Goal: Task Accomplishment & Management: Use online tool/utility

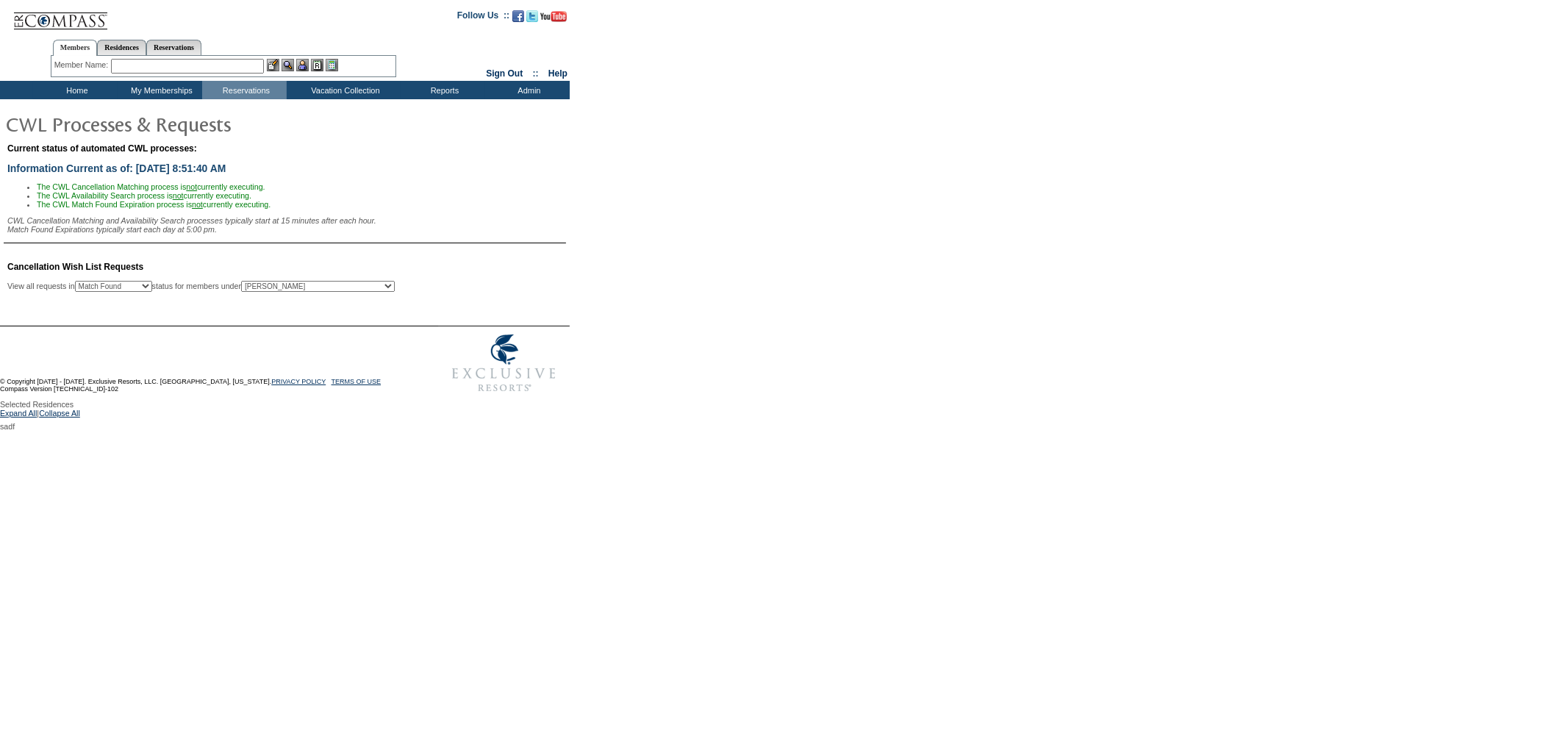
select select "50"
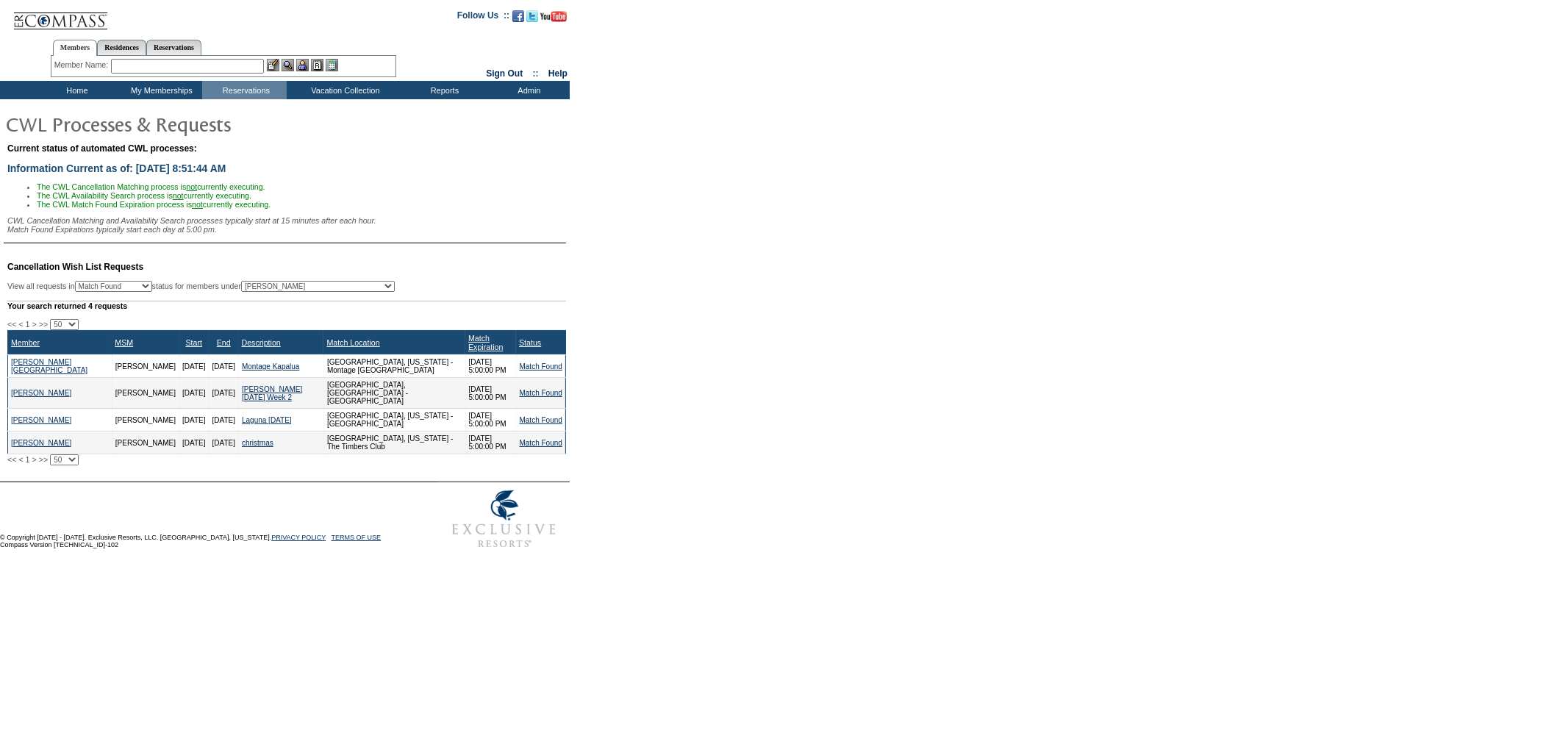
drag, startPoint x: 318, startPoint y: 450, endPoint x: 284, endPoint y: 435, distance: 37.2
click at [284, 435] on tr "Goldburg, Jenny Ishida, Kaitlyn 12/27/25 1/10/26 christmas Snowmass, Colorado -…" at bounding box center [288, 443] width 558 height 23
drag, startPoint x: 305, startPoint y: 447, endPoint x: 293, endPoint y: 438, distance: 15.0
click at [324, 438] on td "[GEOGRAPHIC_DATA], [US_STATE] - The Timbers Club" at bounding box center [395, 443] width 142 height 23
click at [337, 450] on td "[GEOGRAPHIC_DATA], [US_STATE] - The Timbers Club" at bounding box center [395, 443] width 142 height 23
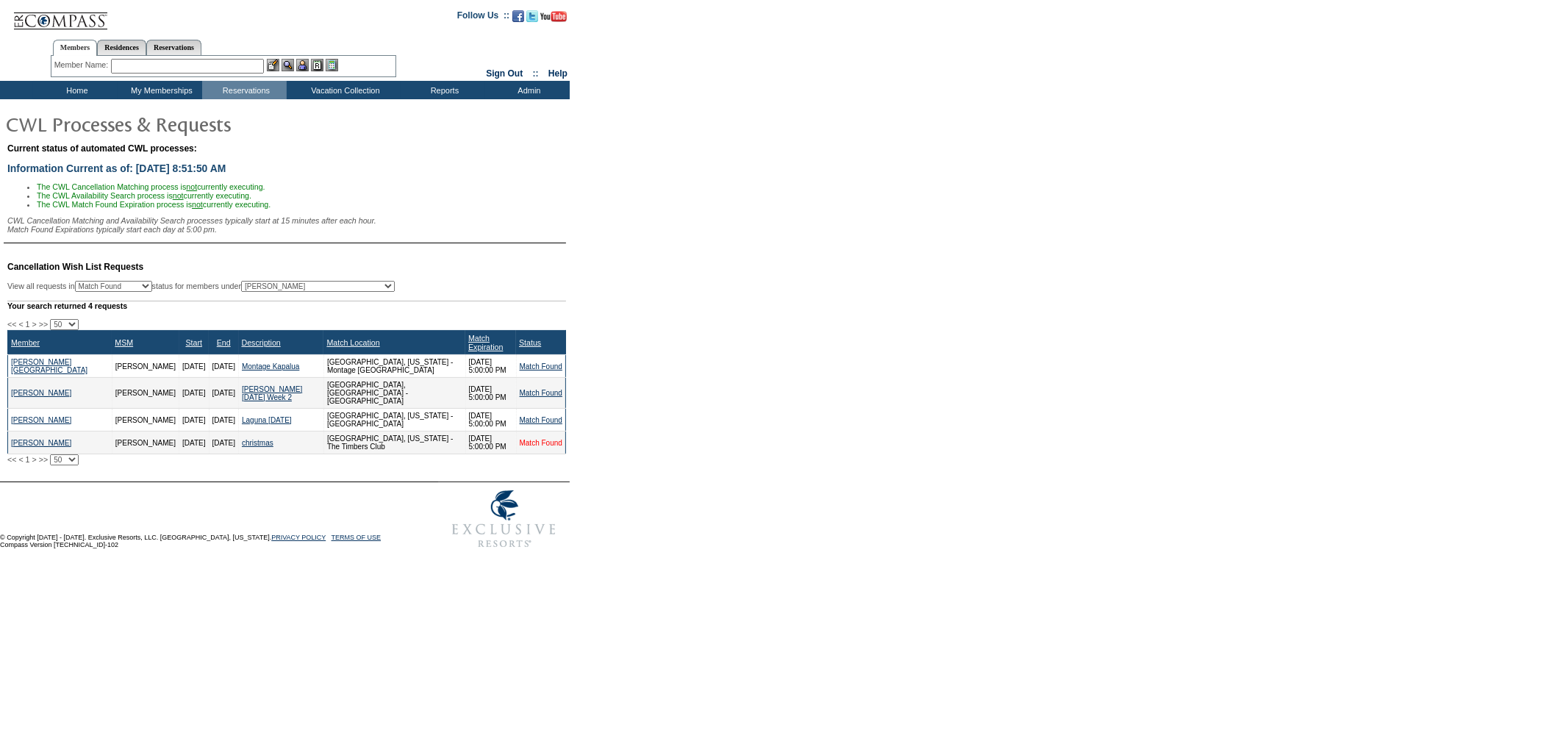
click at [525, 445] on link "Match Found" at bounding box center [541, 443] width 43 height 8
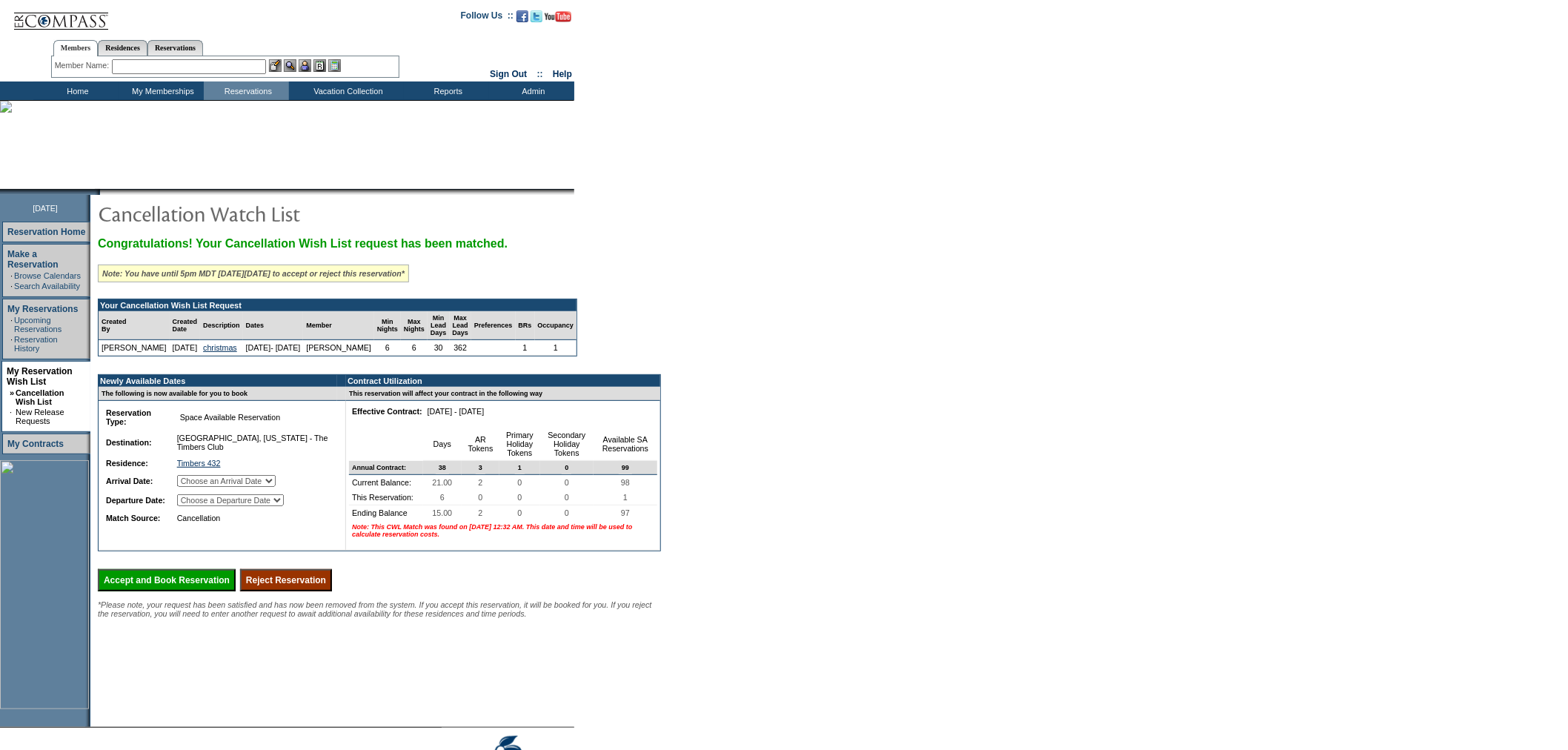
click at [276, 487] on select "Choose an Arrival Date [DATE] [DATE] [DATE] [DATE] [DATE] [DATE]" at bounding box center [226, 481] width 99 height 12
select select "[DATE]"
click at [193, 487] on select "Choose an Arrival Date [DATE] [DATE] [DATE] [DATE] [DATE] [DATE]" at bounding box center [226, 481] width 99 height 12
click at [284, 506] on select "Choose a Departure Date [DATE] [DATE] [DATE] [DATE] [DATE] [DATE]" at bounding box center [230, 500] width 107 height 12
select select "[DATE]"
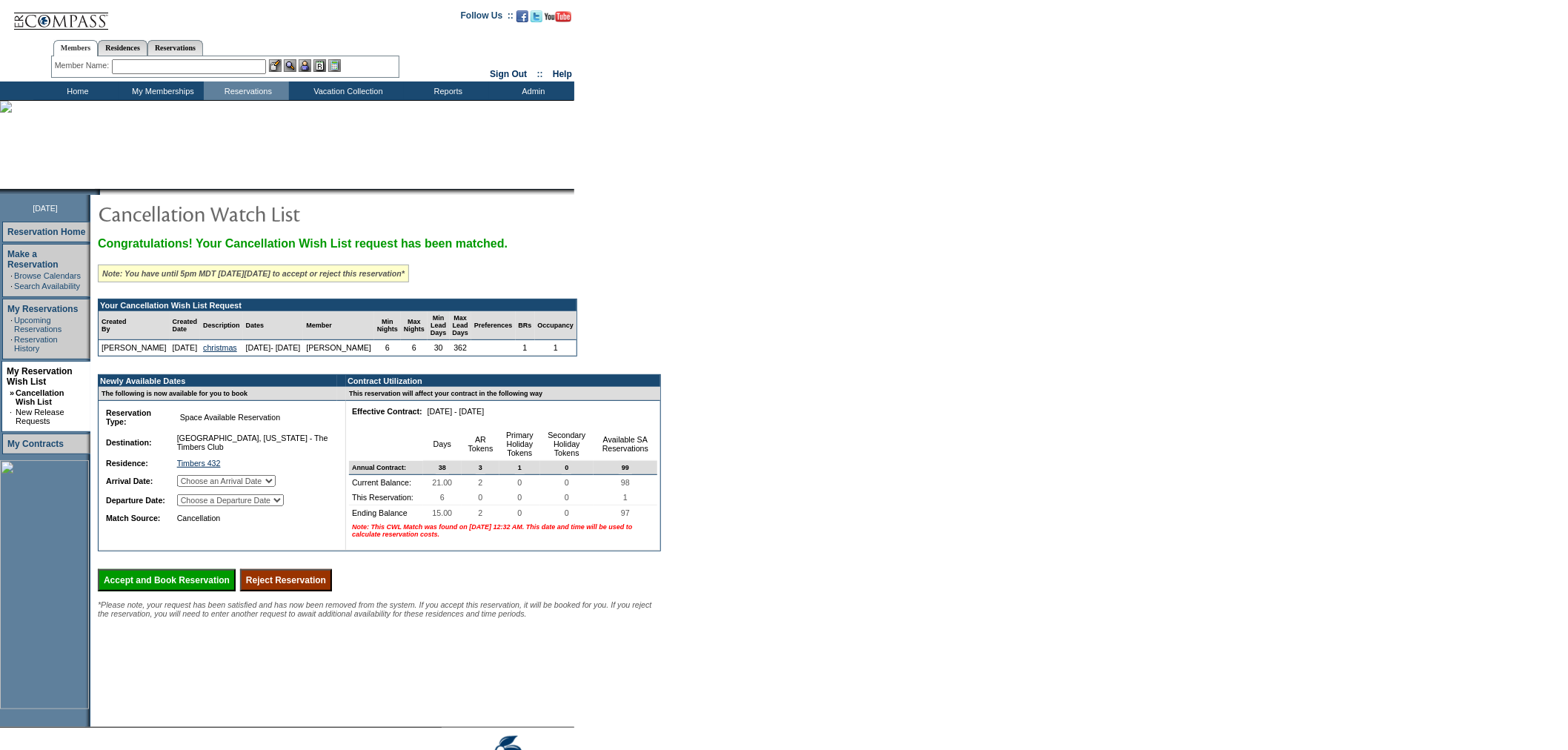
click at [194, 506] on select "Choose a Departure Date [DATE] [DATE] [DATE] [DATE] [DATE] [DATE]" at bounding box center [230, 500] width 107 height 12
